Goal: Task Accomplishment & Management: Use online tool/utility

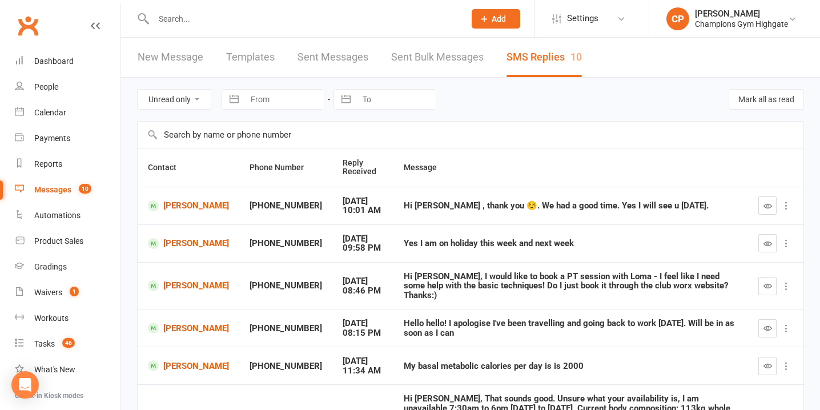
select select "unread_only"
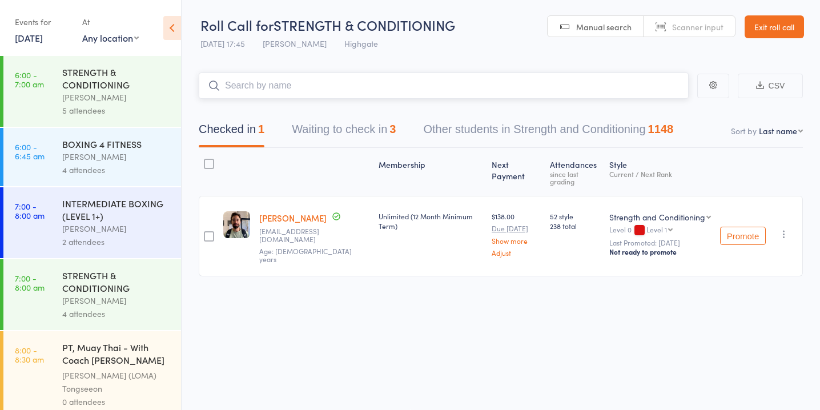
scroll to position [1, 0]
click at [387, 126] on button "Waiting to check in 3" at bounding box center [344, 132] width 104 height 30
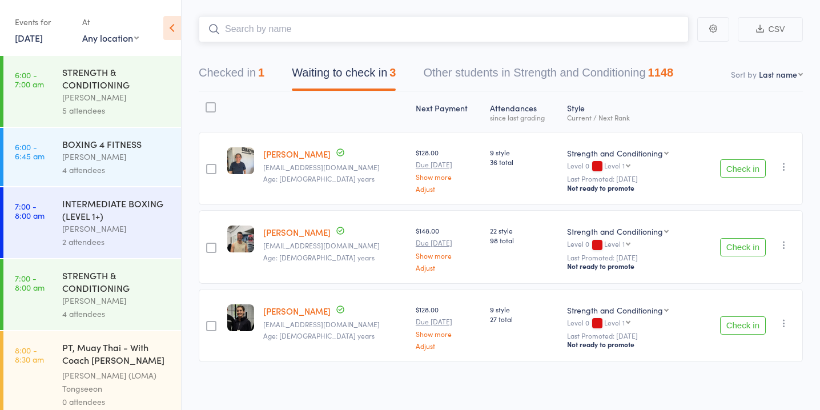
scroll to position [59, 0]
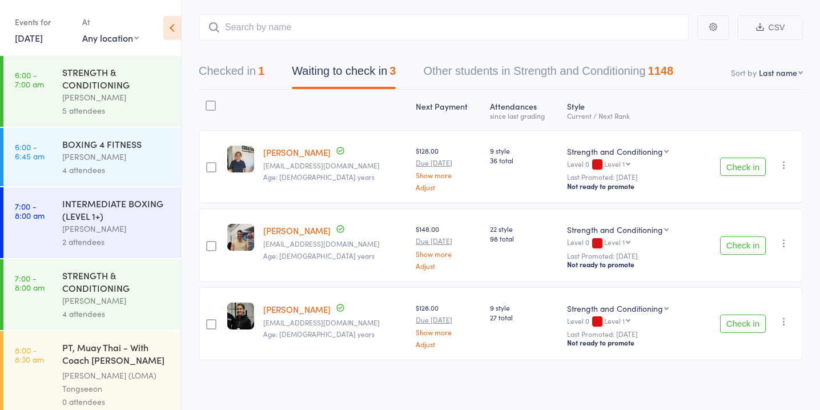
click at [752, 319] on button "Check in" at bounding box center [744, 324] width 46 height 18
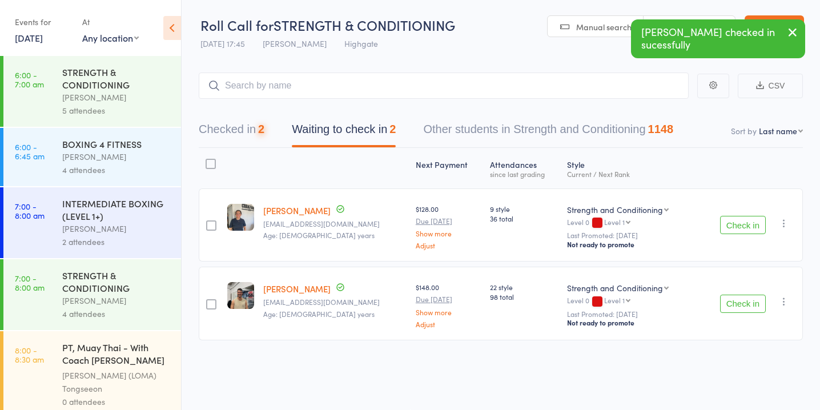
scroll to position [1, 0]
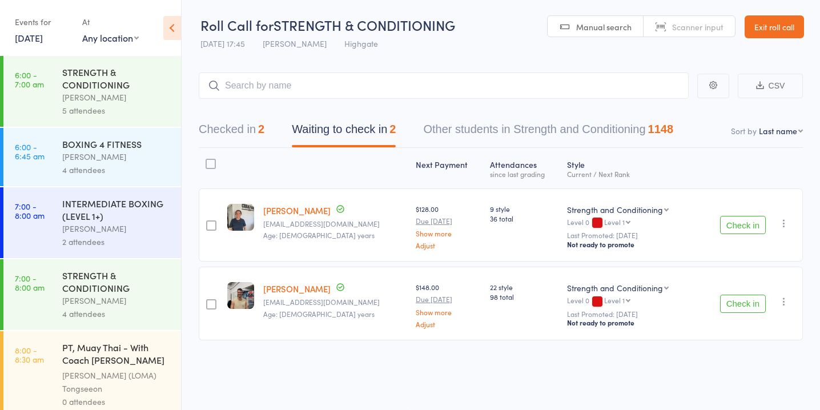
click at [742, 306] on button "Check in" at bounding box center [744, 304] width 46 height 18
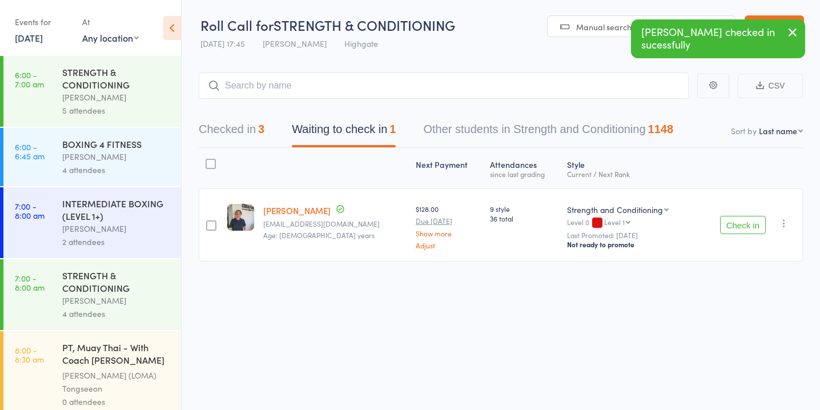
click at [728, 226] on button "Check in" at bounding box center [744, 225] width 46 height 18
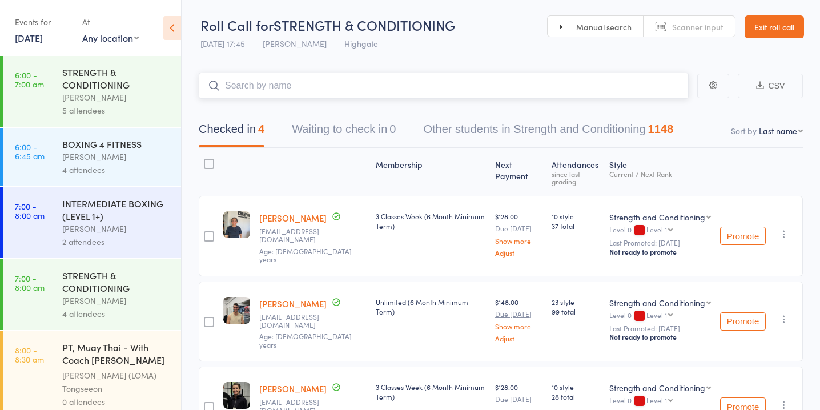
click at [338, 81] on input "search" at bounding box center [444, 86] width 490 height 26
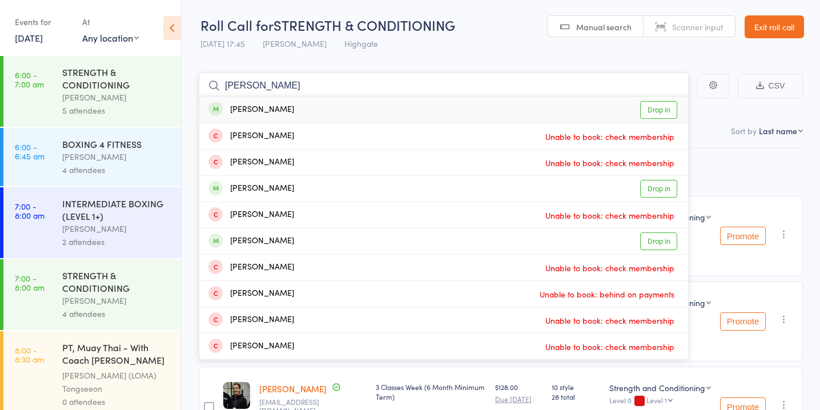
type input "krishan"
click at [656, 110] on link "Drop in" at bounding box center [659, 110] width 37 height 18
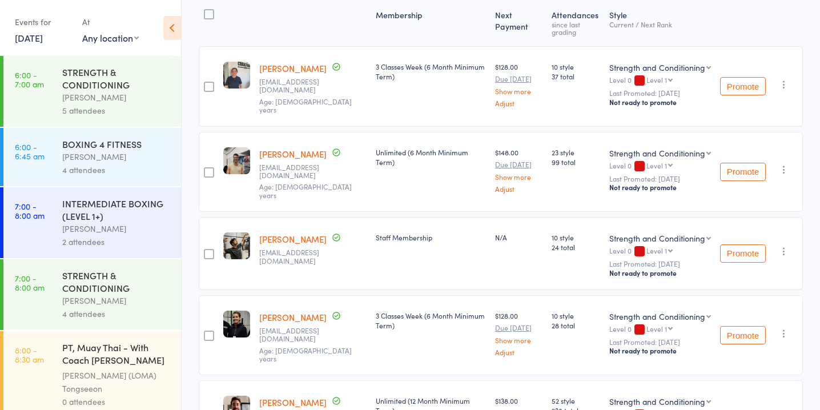
scroll to position [0, 0]
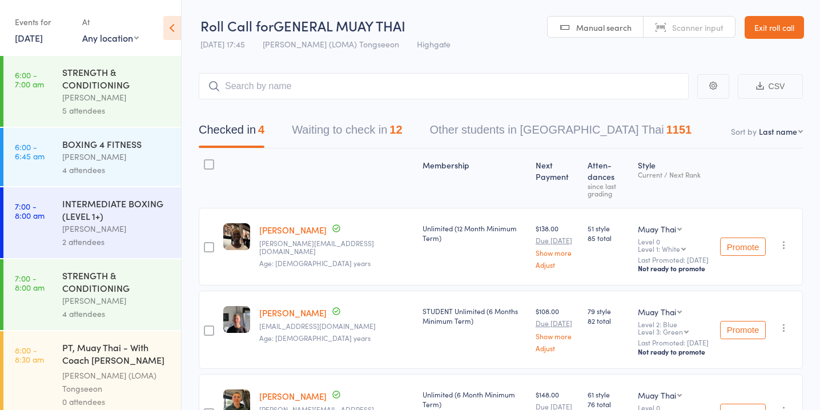
click at [363, 134] on button "Waiting to check in 12" at bounding box center [347, 133] width 110 height 30
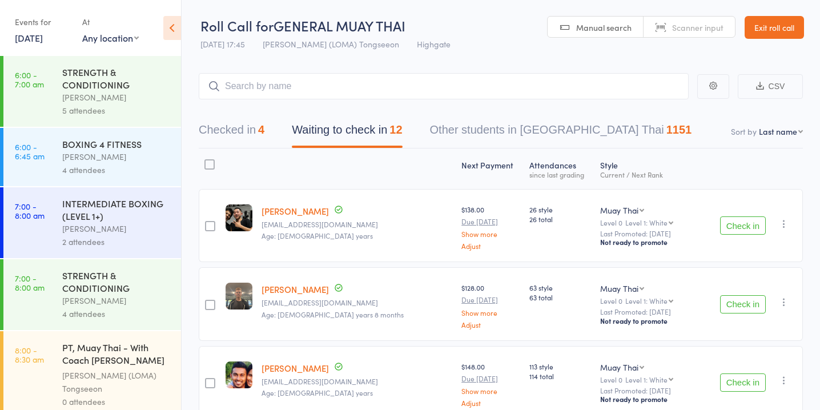
click at [738, 226] on button "Check in" at bounding box center [744, 226] width 46 height 18
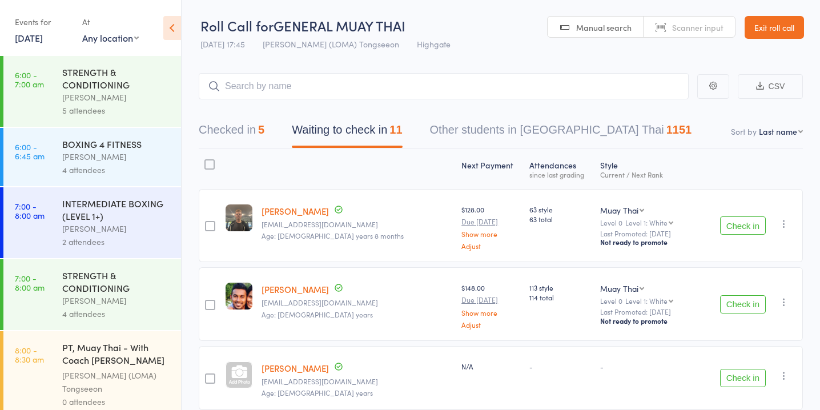
click at [738, 226] on button "Check in" at bounding box center [744, 226] width 46 height 18
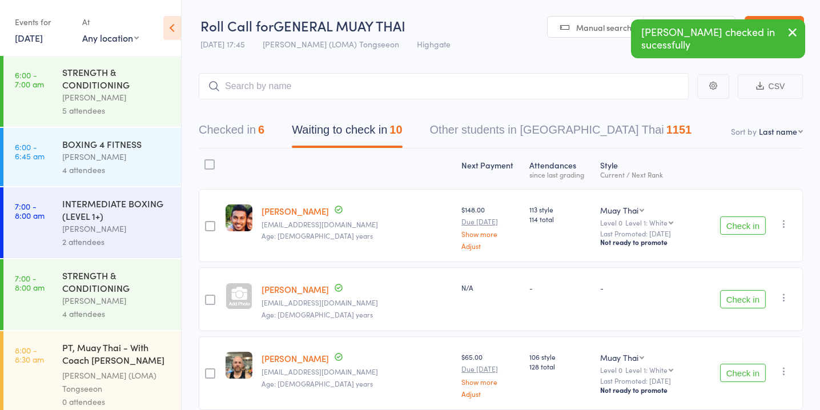
click at [740, 300] on button "Check in" at bounding box center [744, 299] width 46 height 18
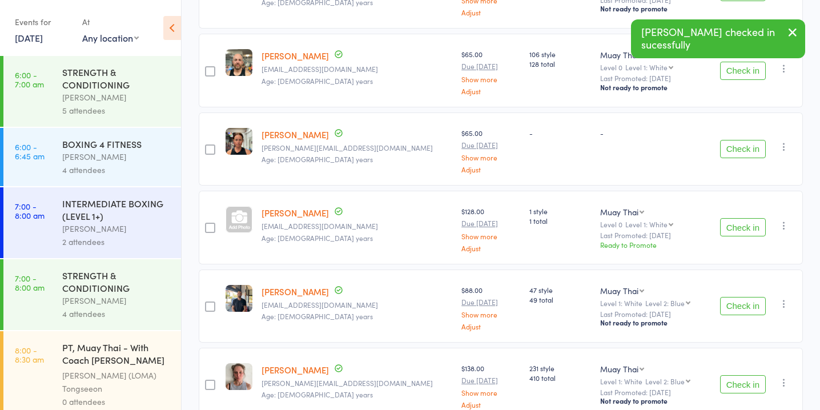
scroll to position [236, 0]
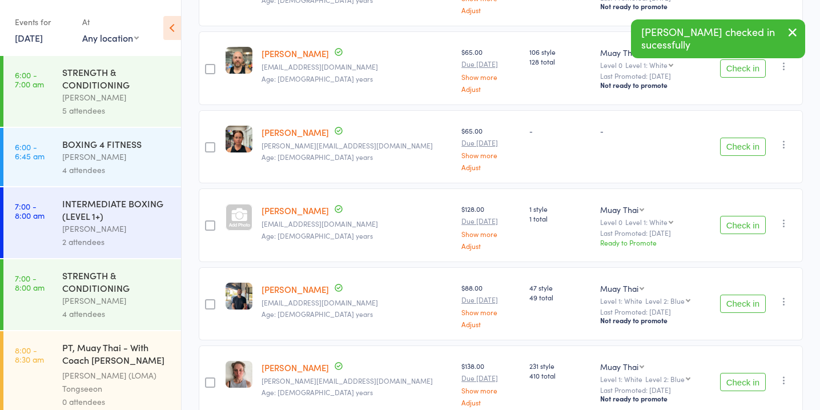
click at [740, 295] on button "Check in" at bounding box center [744, 304] width 46 height 18
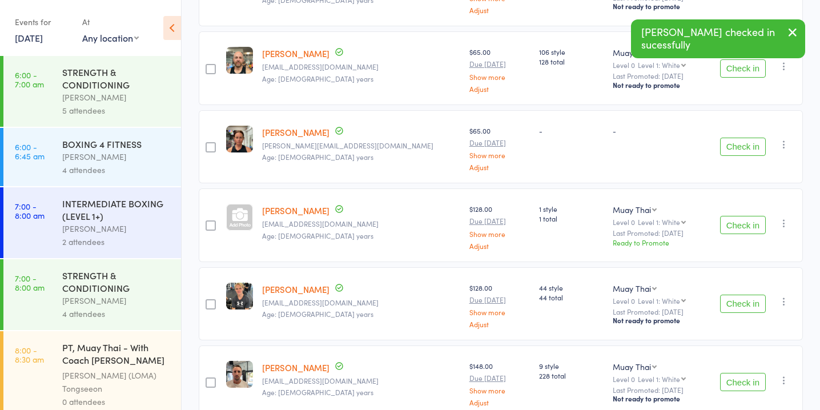
click at [740, 295] on button "Check in" at bounding box center [744, 304] width 46 height 18
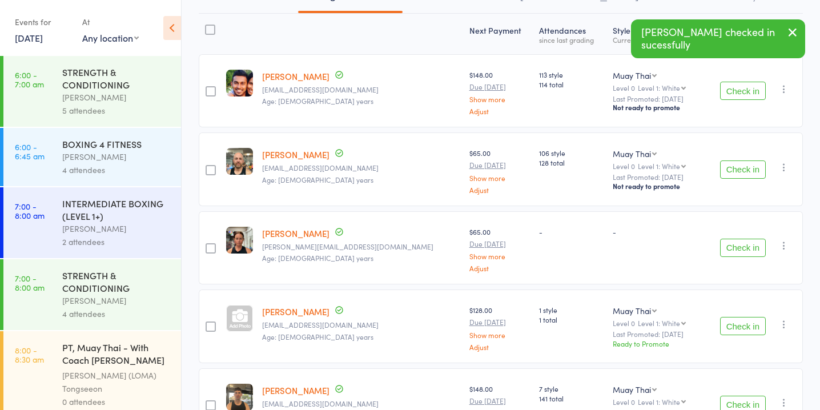
scroll to position [0, 0]
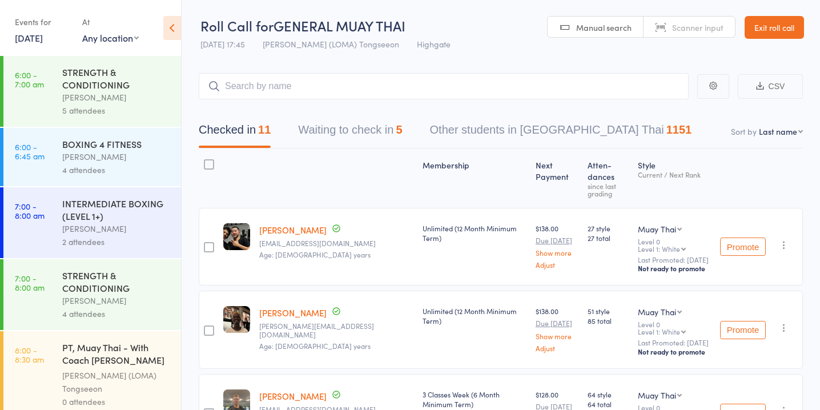
click at [402, 138] on button "Waiting to check in 5" at bounding box center [350, 133] width 104 height 30
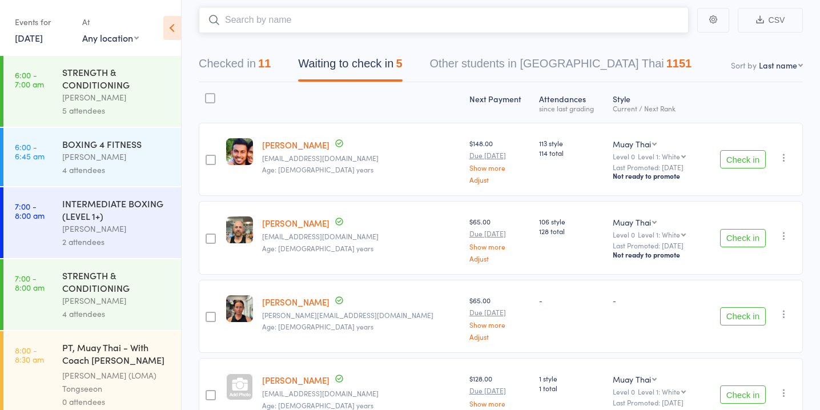
scroll to position [73, 0]
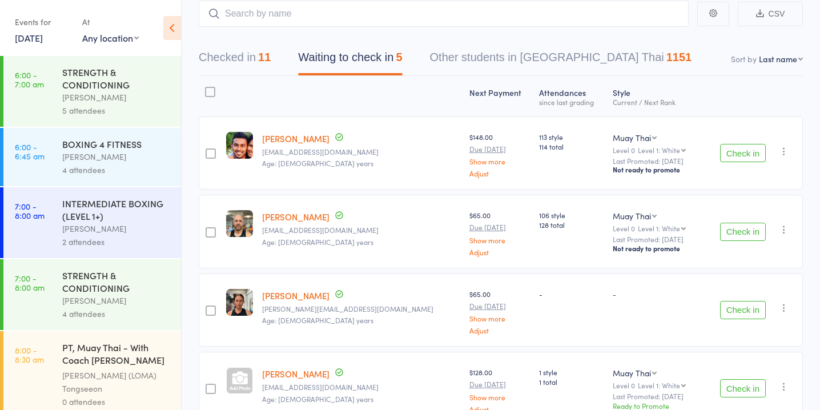
click at [732, 148] on button "Check in" at bounding box center [744, 153] width 46 height 18
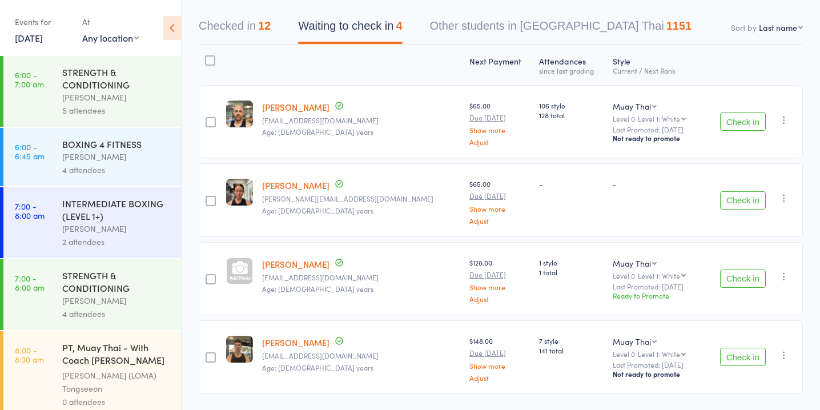
scroll to position [137, 0]
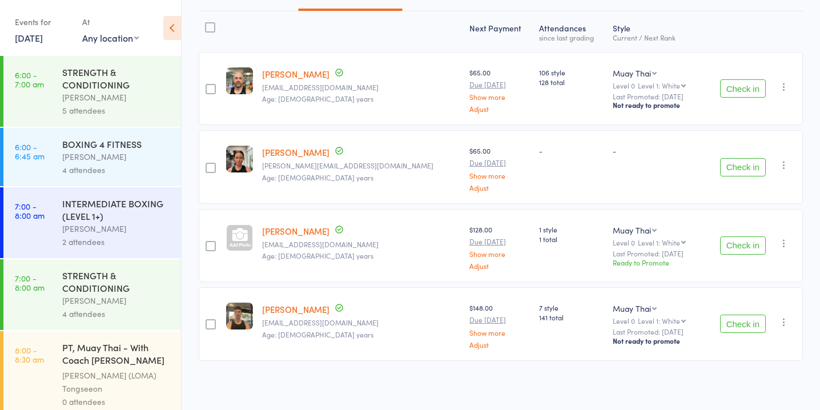
click at [751, 319] on button "Check in" at bounding box center [744, 324] width 46 height 18
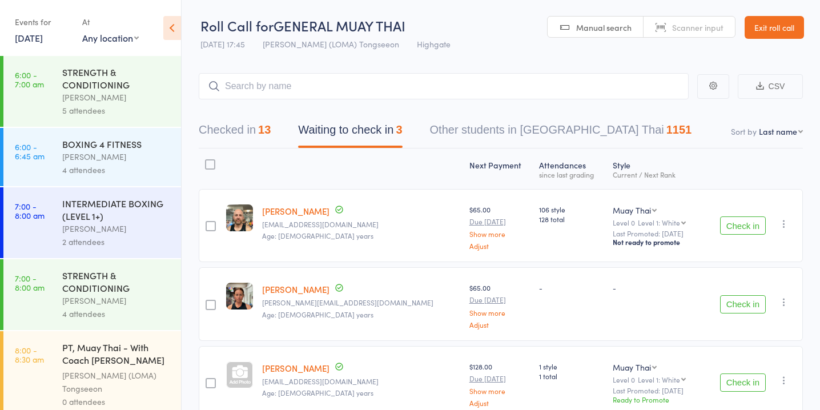
scroll to position [59, 0]
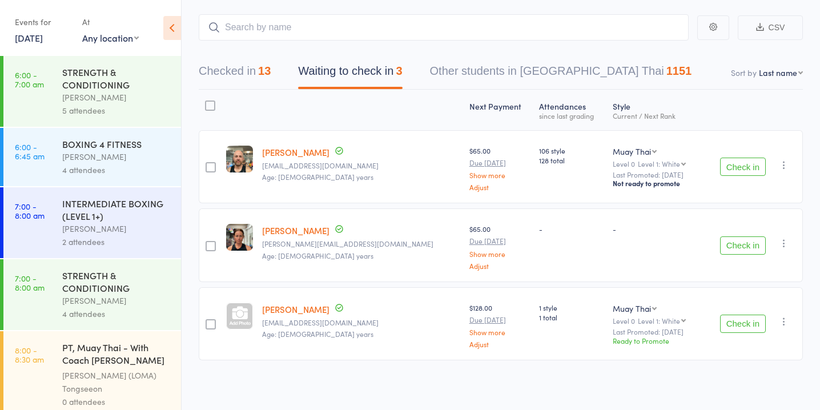
click at [787, 320] on icon "button" at bounding box center [784, 321] width 11 height 11
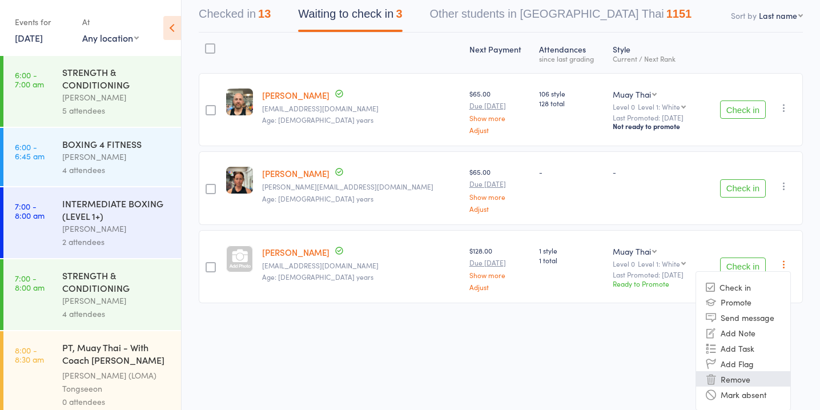
click at [739, 378] on li "Remove" at bounding box center [744, 378] width 94 height 15
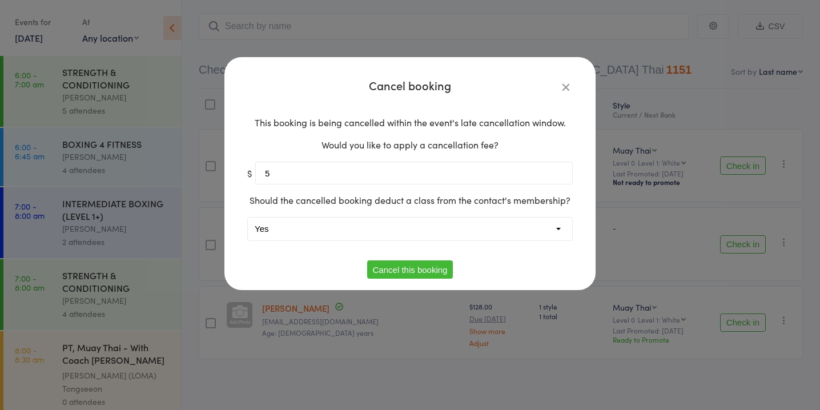
scroll to position [59, 0]
click at [448, 177] on input "5" at bounding box center [414, 173] width 318 height 23
click at [450, 225] on select "Yes No" at bounding box center [410, 229] width 325 height 23
select select "1"
click at [248, 218] on select "Yes No" at bounding box center [410, 229] width 325 height 23
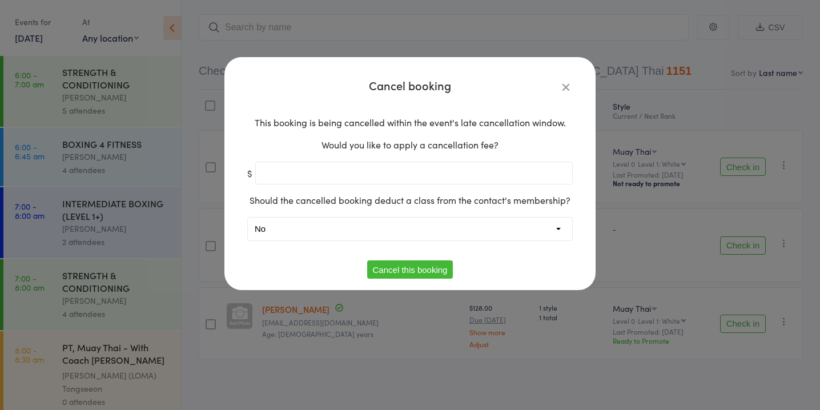
click at [409, 270] on button "Cancel this booking" at bounding box center [410, 270] width 86 height 18
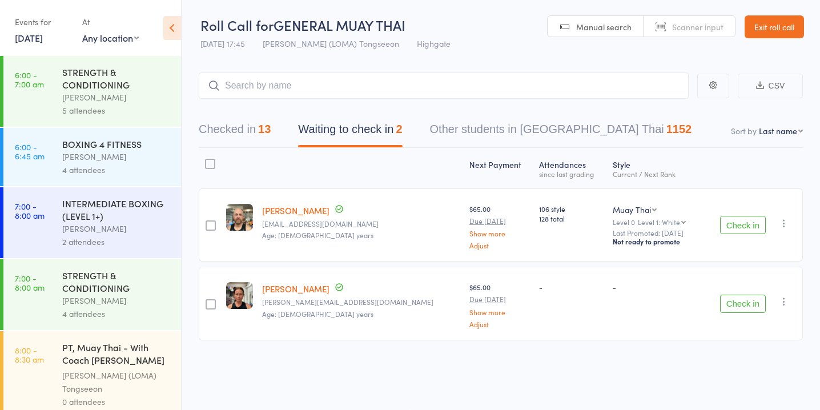
scroll to position [0, 0]
click at [259, 129] on button "Checked in 13" at bounding box center [235, 133] width 72 height 30
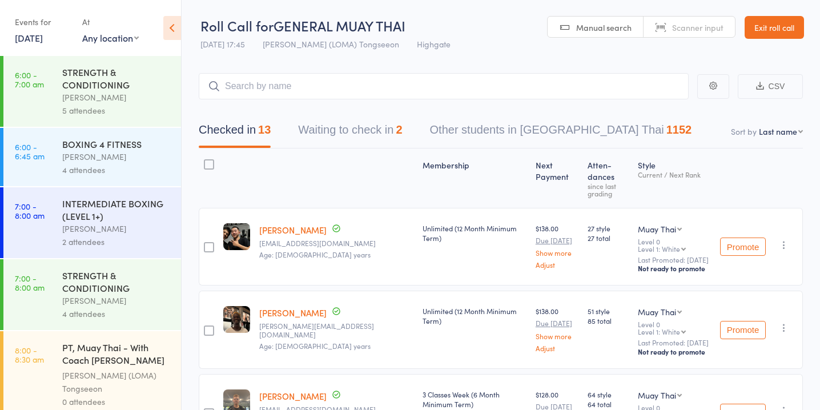
click at [354, 134] on button "Waiting to check in 2" at bounding box center [350, 133] width 104 height 30
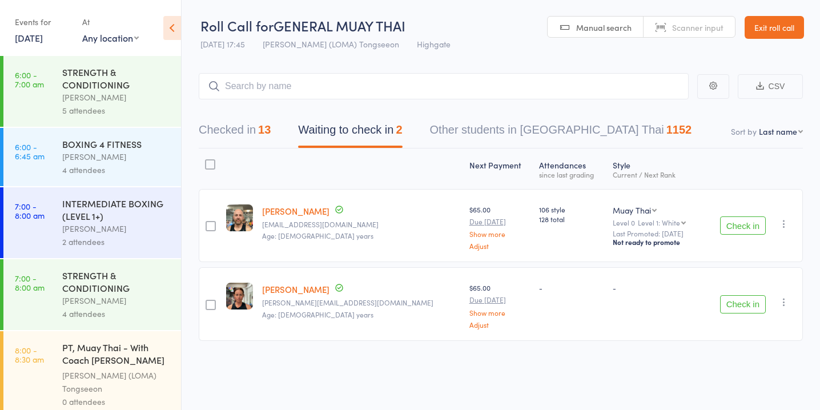
click at [749, 217] on button "Check in" at bounding box center [744, 226] width 46 height 18
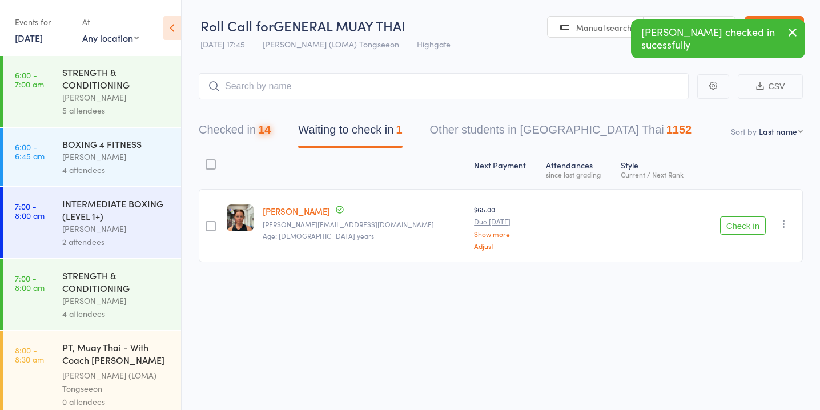
click at [749, 217] on button "Check in" at bounding box center [744, 226] width 46 height 18
